Goal: Task Accomplishment & Management: Use online tool/utility

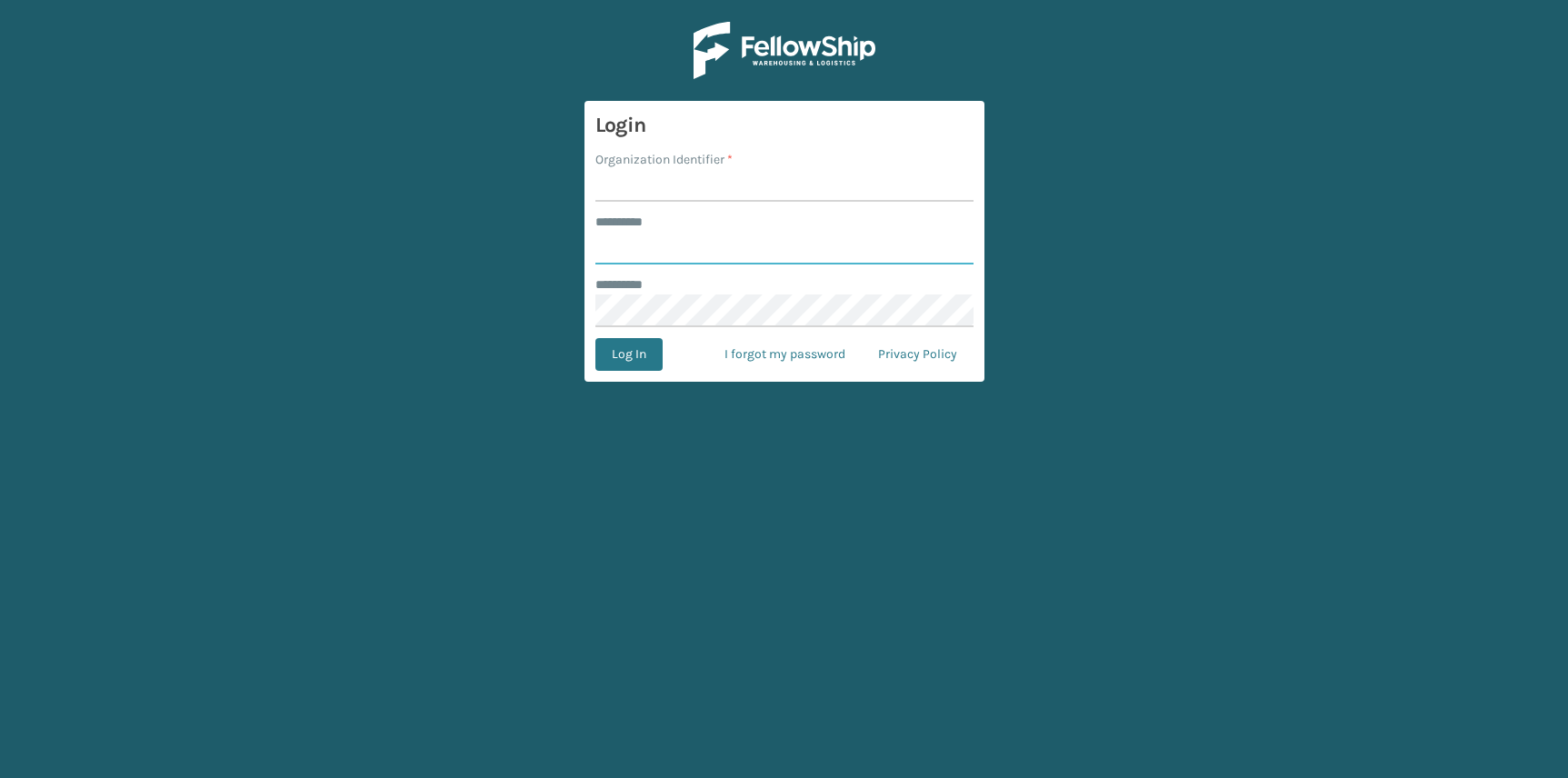
type input "**********"
type input "JumpSport"
click at [595, 338] on button "Log In" at bounding box center [628, 354] width 67 height 33
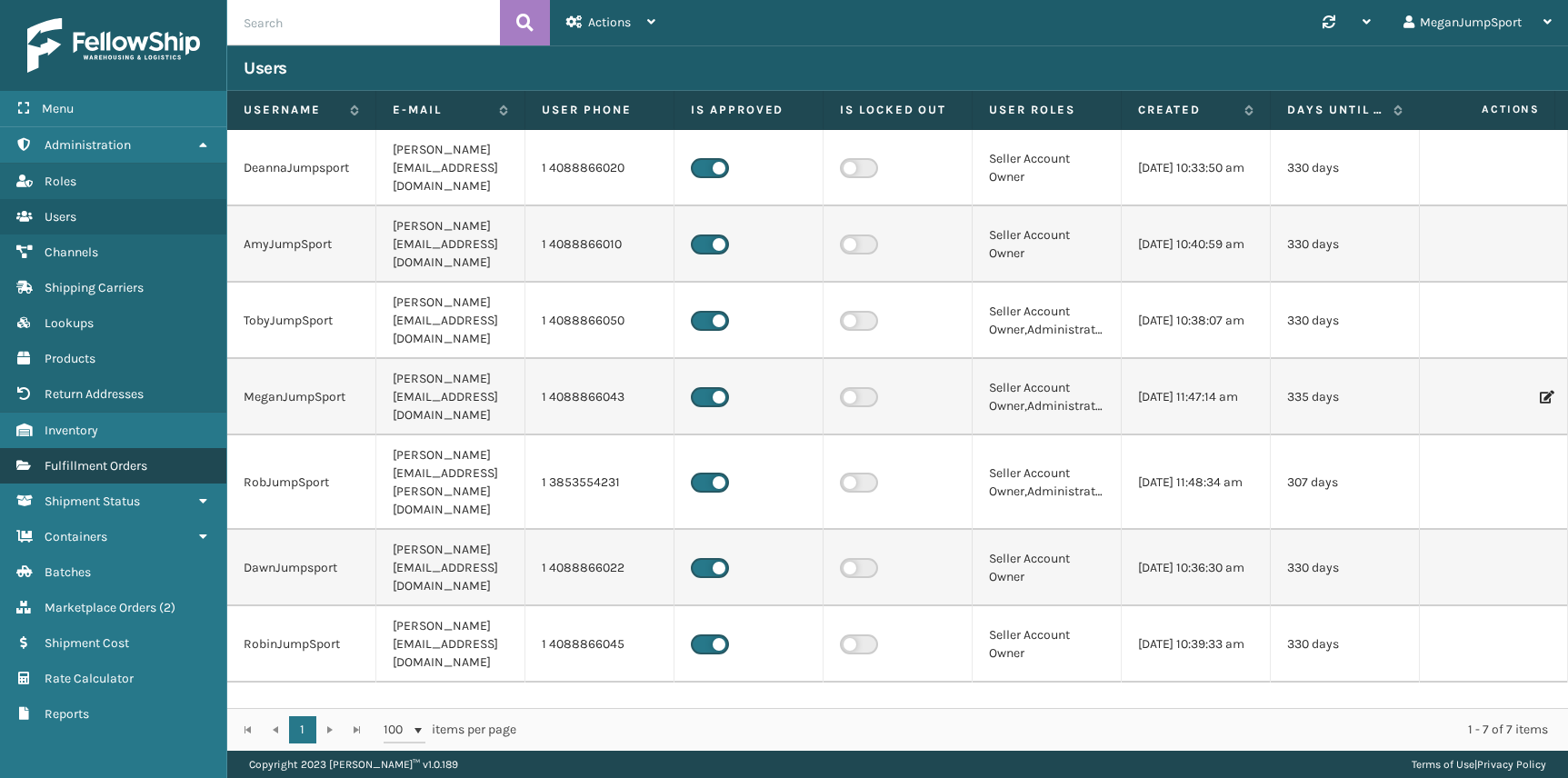
click at [105, 468] on span "Fulfillment Orders" at bounding box center [95, 466] width 103 height 15
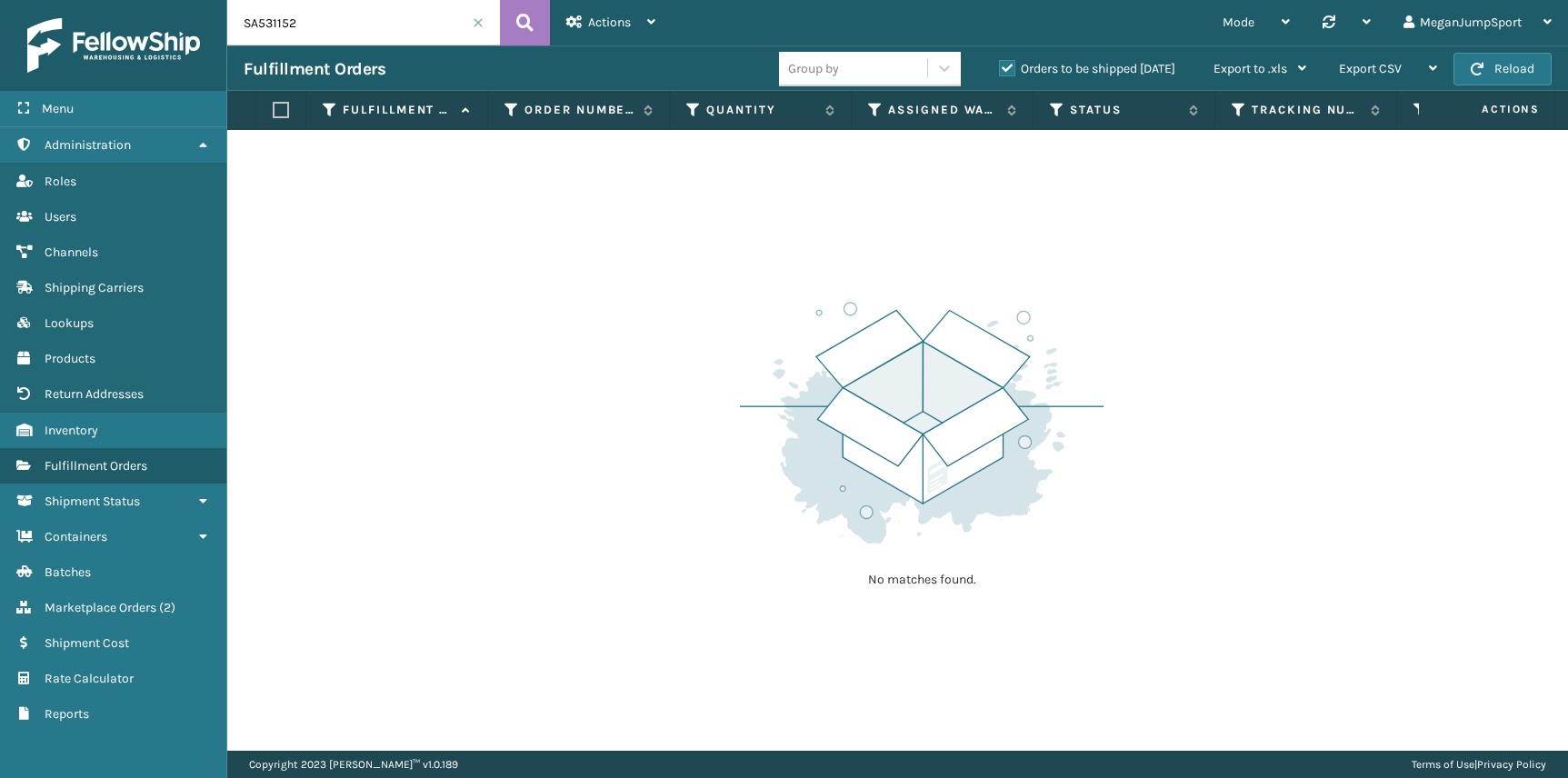
drag, startPoint x: 318, startPoint y: 29, endPoint x: 156, endPoint y: 8, distance: 163.4
click at [156, 0] on div "Menu Administration Roles Users Channels Shipping Carriers Lookups Products Ret…" at bounding box center [784, 0] width 1568 height 0
paste input "P24250"
type input "SP24250"
click at [87, 612] on span "Marketplace Orders" at bounding box center [100, 608] width 112 height 15
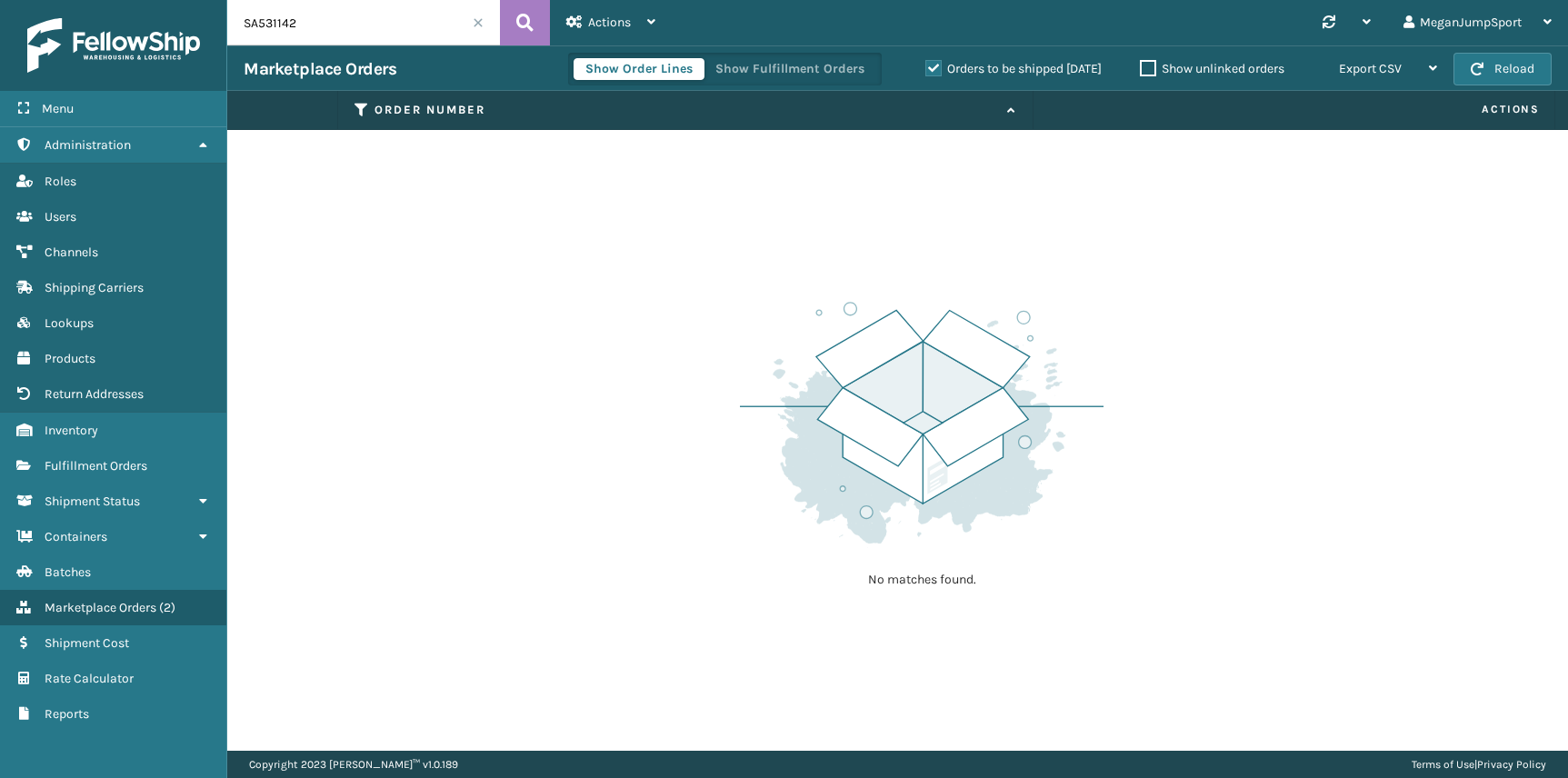
drag, startPoint x: 324, startPoint y: 24, endPoint x: 15, endPoint y: -28, distance: 313.3
click at [15, 0] on html "Menu Administration Roles Users Channels Shipping Carriers Lookups Products Ret…" at bounding box center [784, 389] width 1568 height 778
paste input "P24250"
click at [930, 73] on label "Orders to be shipped [DATE]" at bounding box center [1013, 69] width 176 height 15
click at [927, 70] on input "Orders to be shipped [DATE]" at bounding box center [926, 64] width 1 height 12
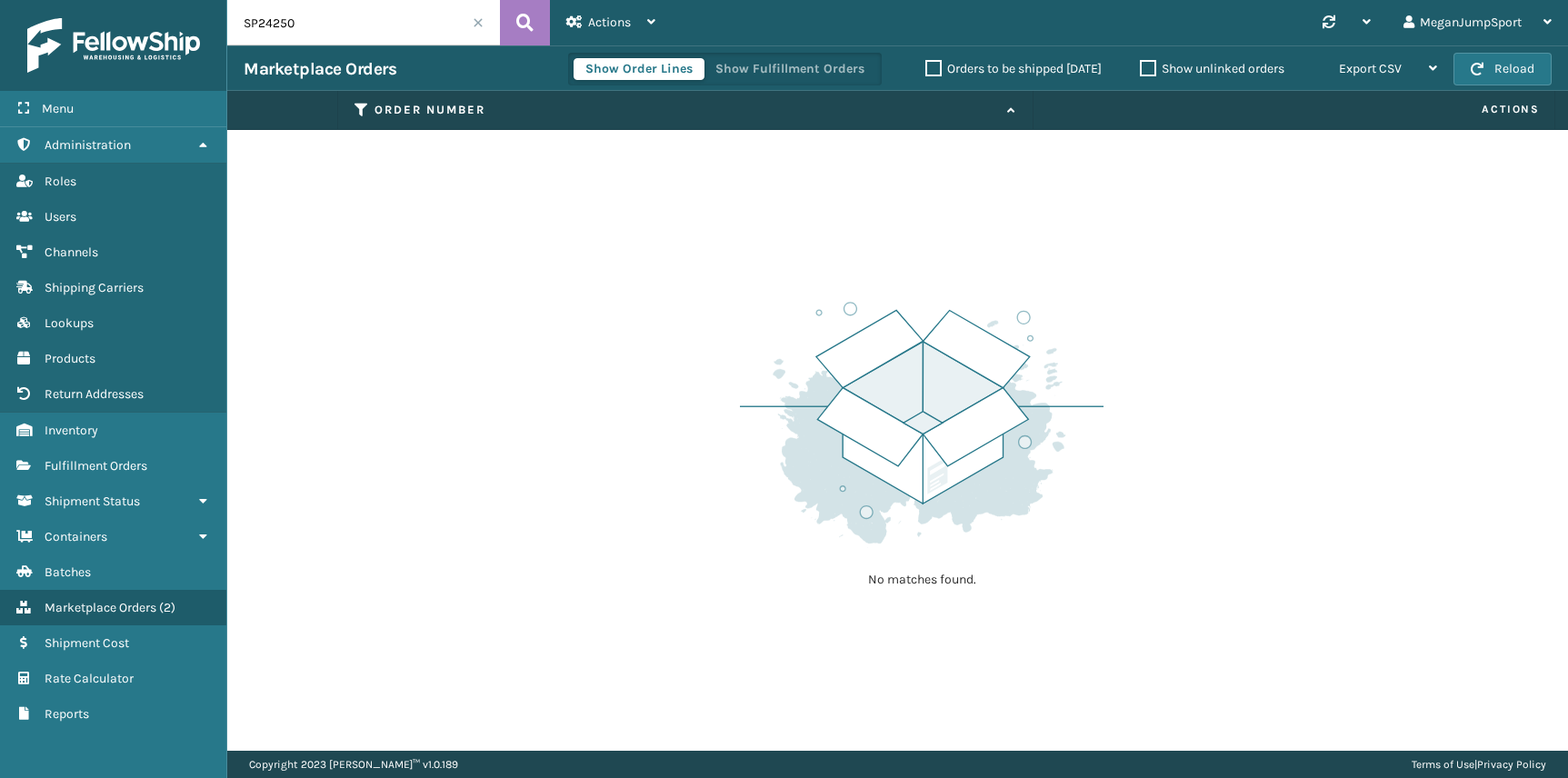
drag, startPoint x: 319, startPoint y: 24, endPoint x: 125, endPoint y: 21, distance: 194.0
click at [125, 0] on div "Menu Administration Roles Users Channels Shipping Carriers Lookups Products Ret…" at bounding box center [784, 0] width 1568 height 0
paste input "A531161"
type input "SA531161"
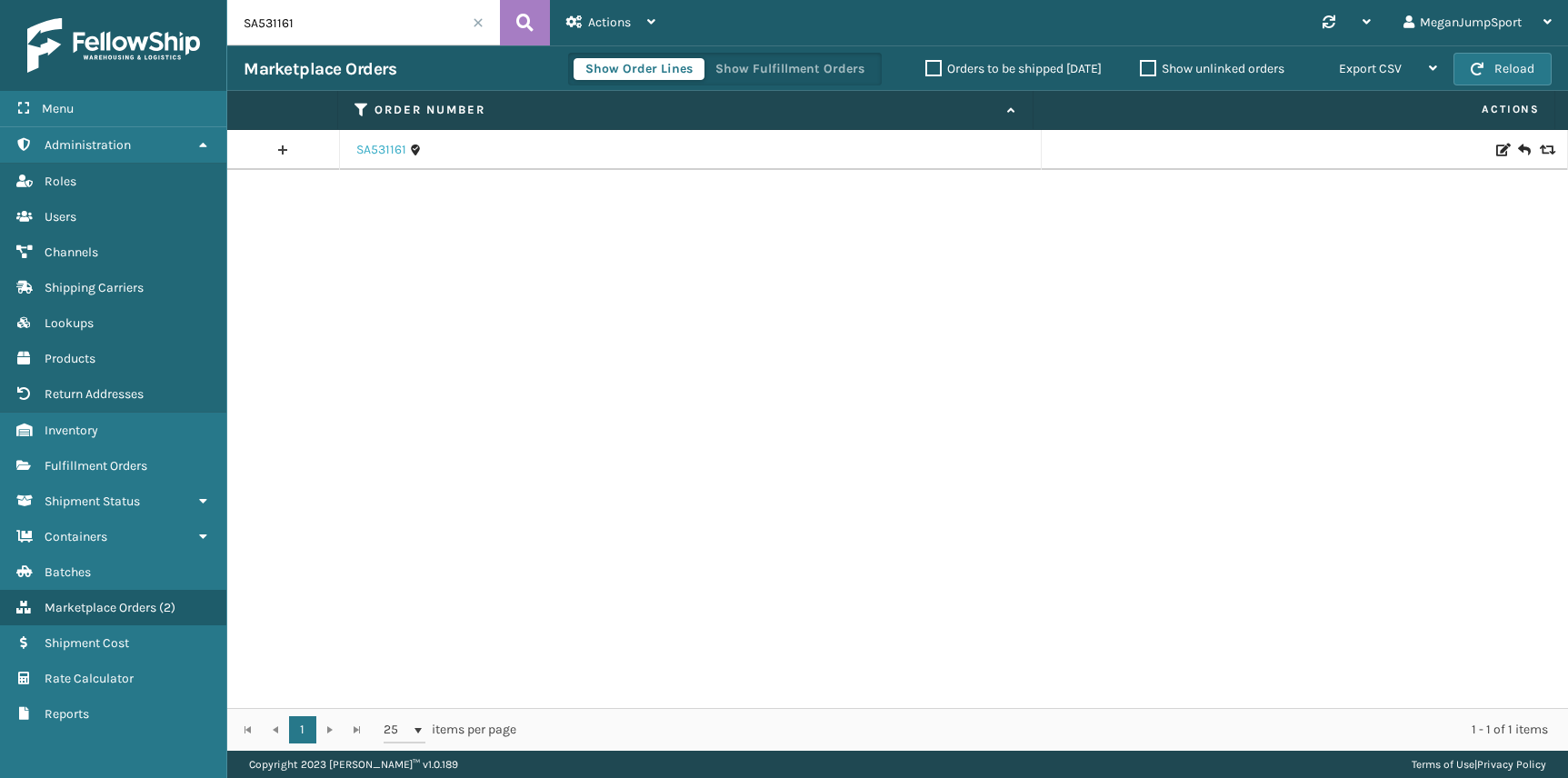
click at [374, 147] on link "SA531161" at bounding box center [380, 150] width 50 height 18
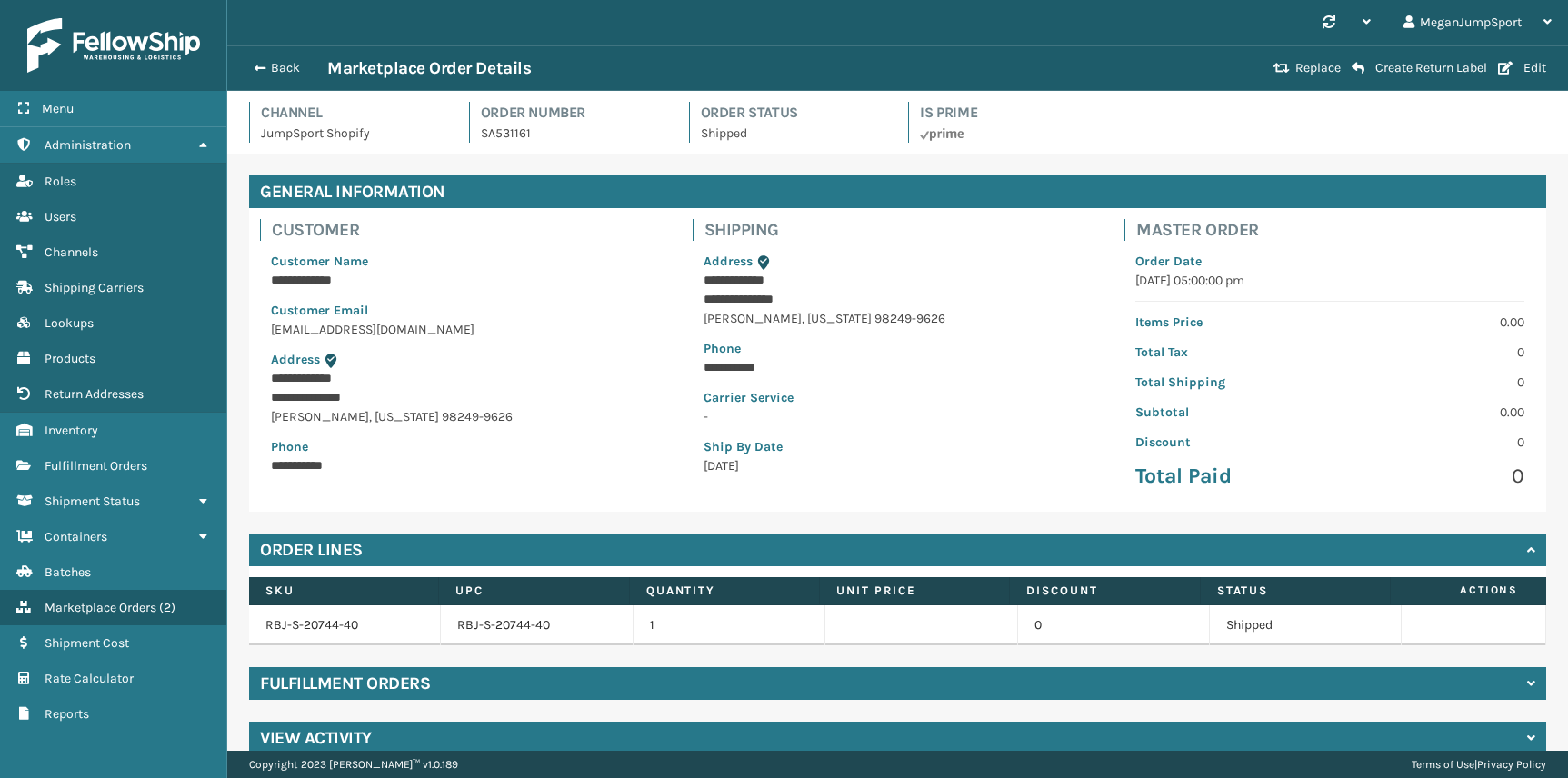
scroll to position [25, 0]
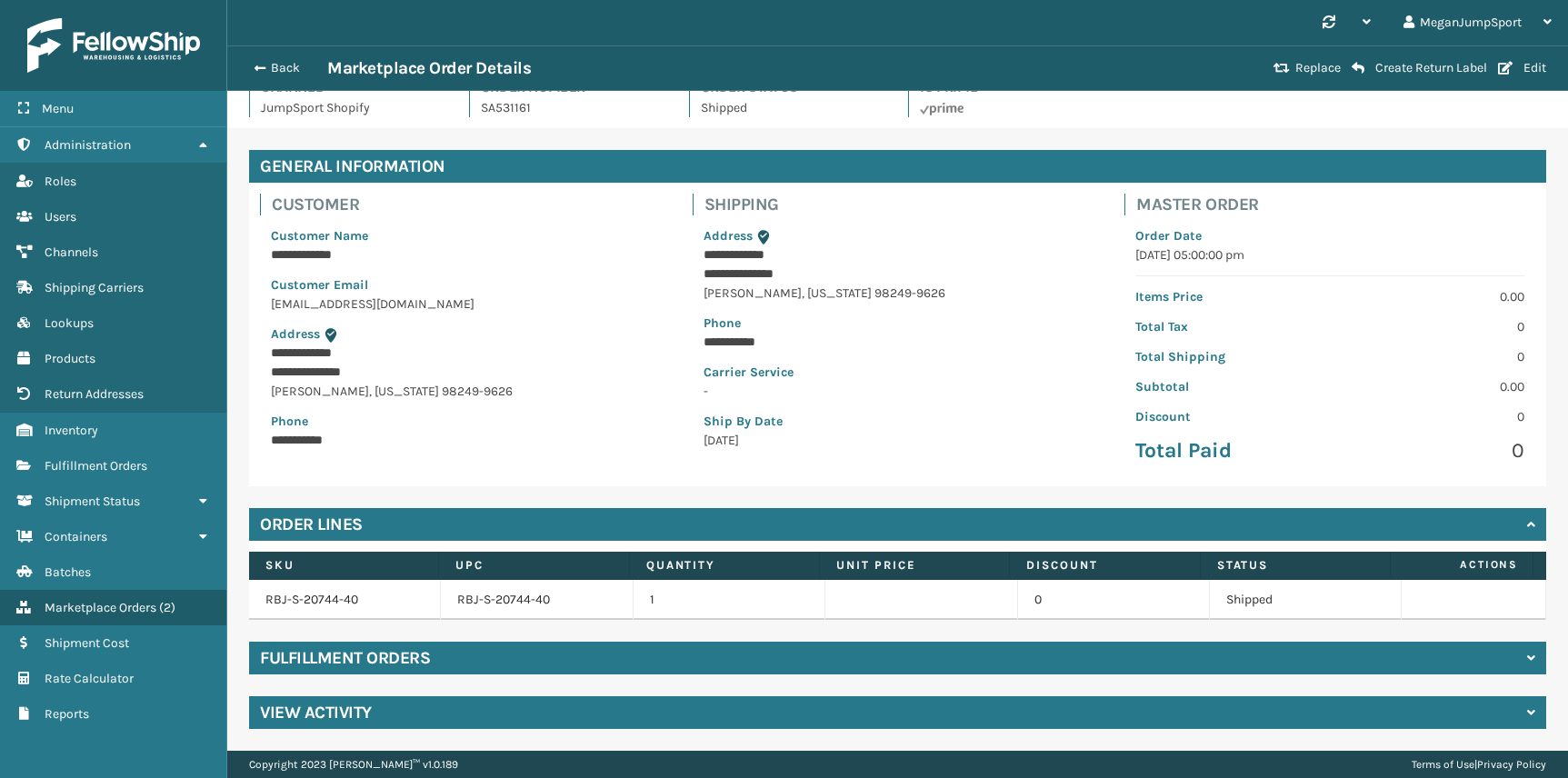
click at [688, 665] on div "Fulfillment Orders" at bounding box center [898, 658] width 1298 height 33
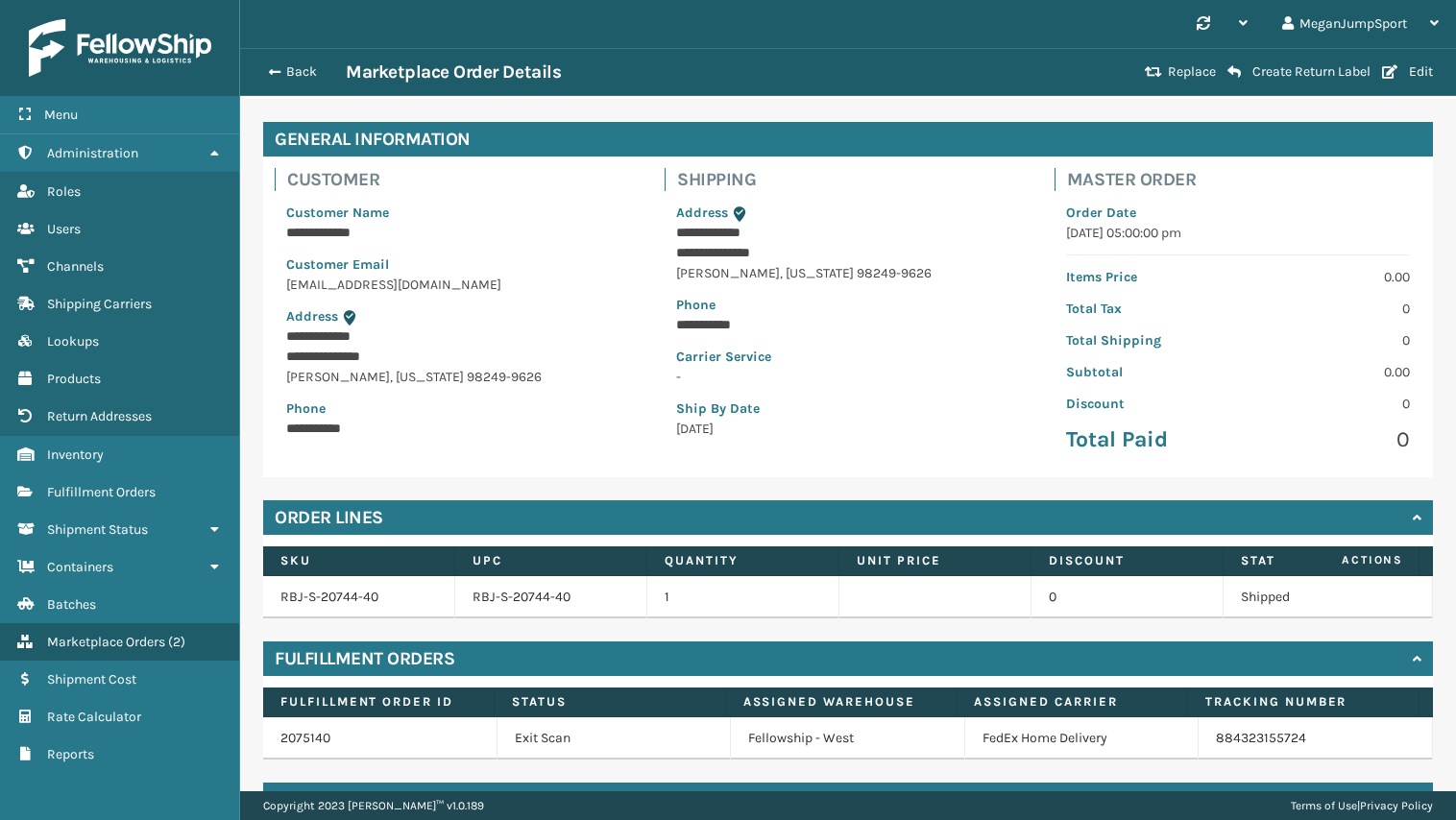
scroll to position [0, 0]
